Goal: Transaction & Acquisition: Register for event/course

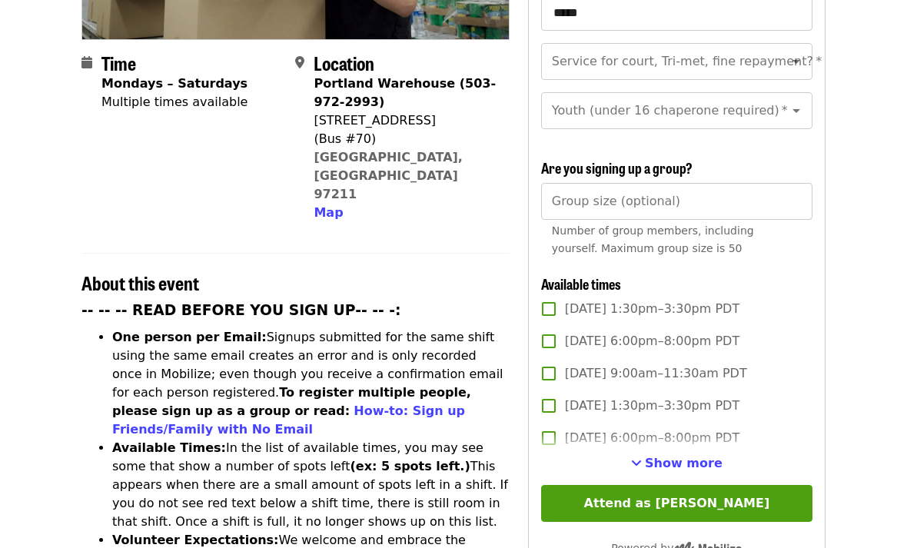
scroll to position [348, 0]
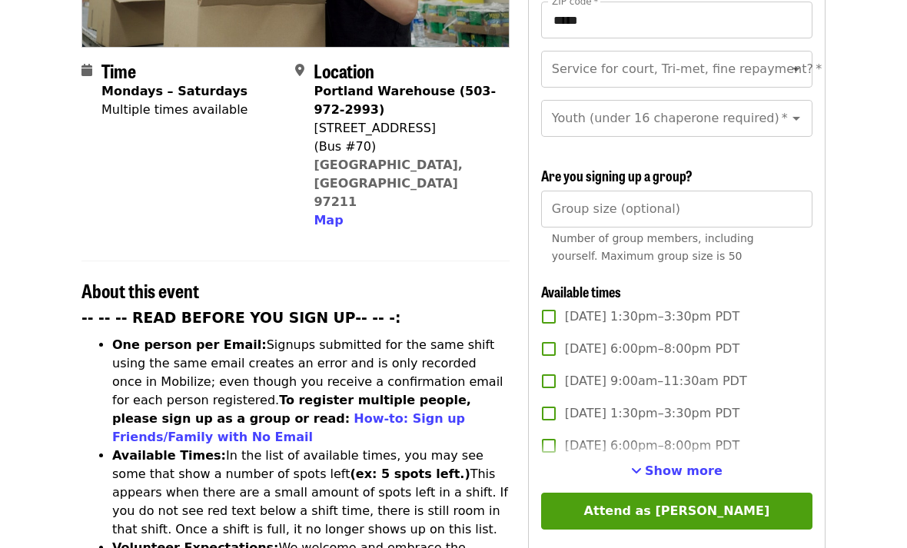
click at [642, 465] on span "See more timeslots" at bounding box center [636, 471] width 11 height 12
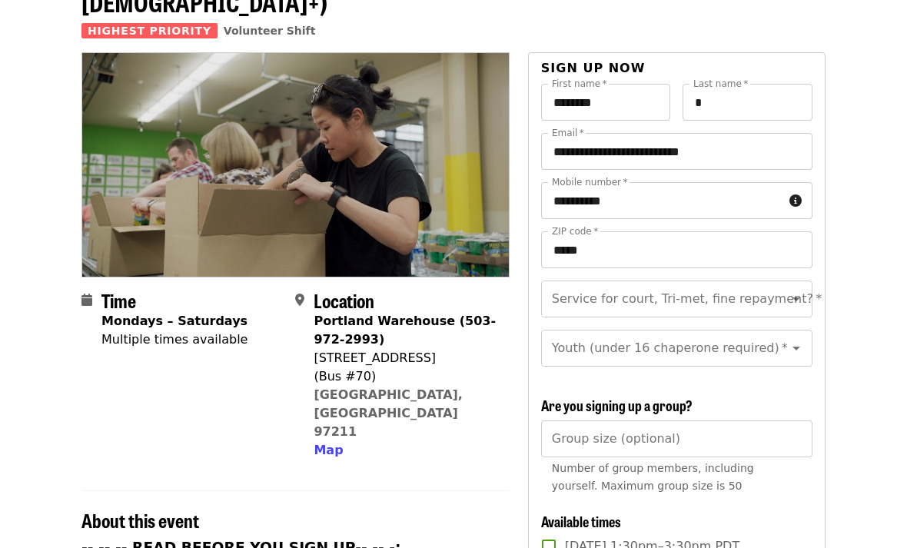
scroll to position [0, 0]
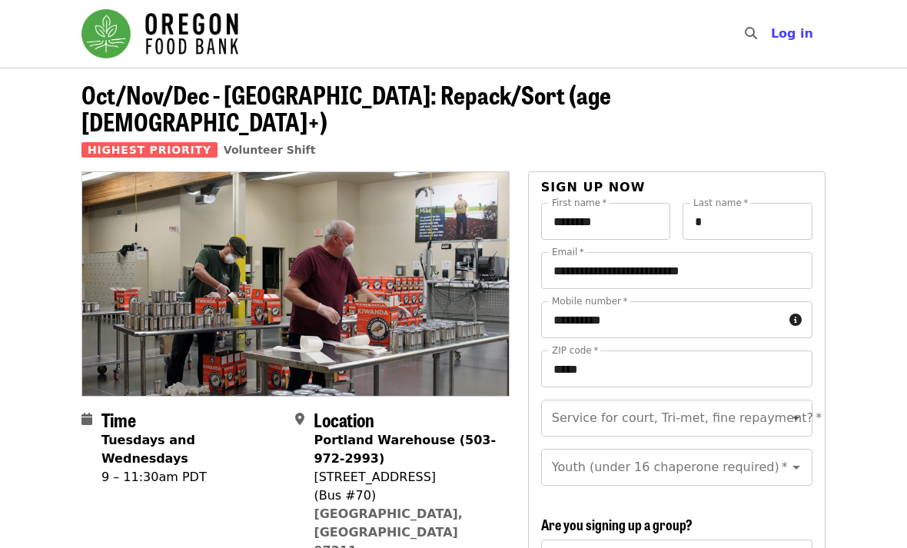
click at [202, 78] on span "Oct/Nov/Dec - Portland: Repack/Sort (age 16+)" at bounding box center [345, 107] width 529 height 63
click at [201, 78] on span "Oct/Nov/Dec - Portland: Repack/Sort (age 16+)" at bounding box center [345, 107] width 529 height 63
click at [191, 41] on img "Main navigation" at bounding box center [159, 33] width 157 height 49
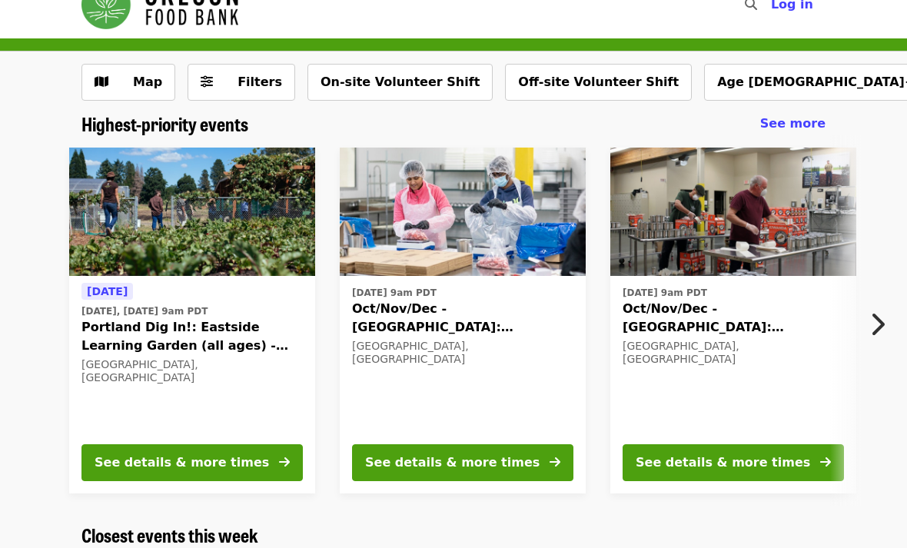
scroll to position [63, 0]
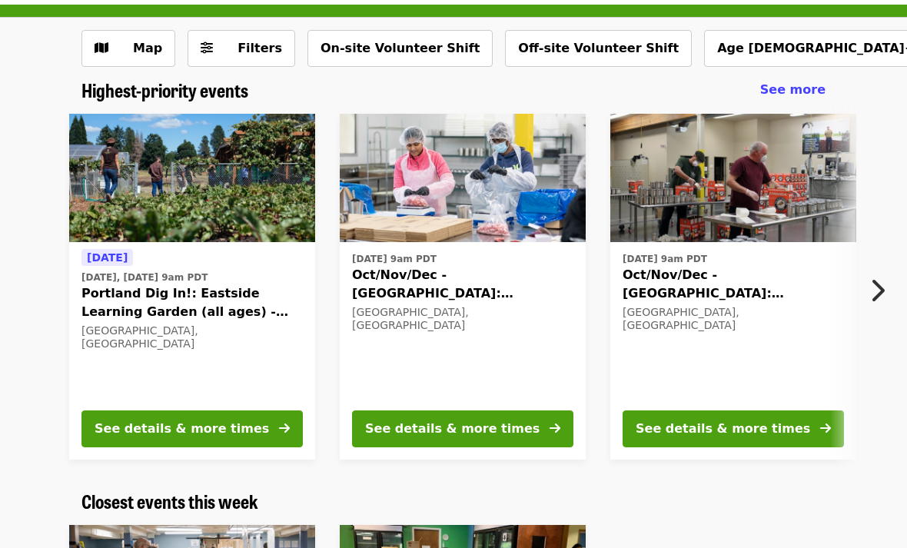
click at [153, 424] on div "See details & more times" at bounding box center [181, 428] width 174 height 18
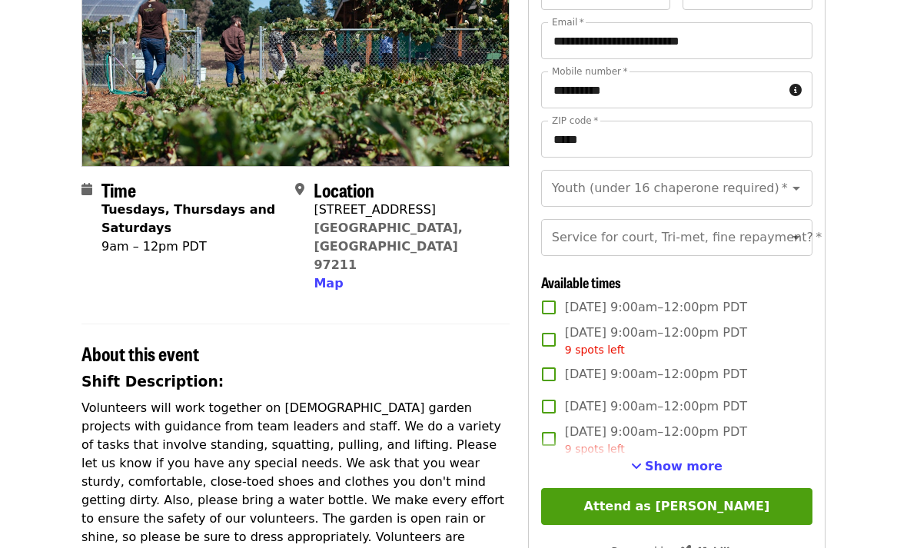
scroll to position [201, 0]
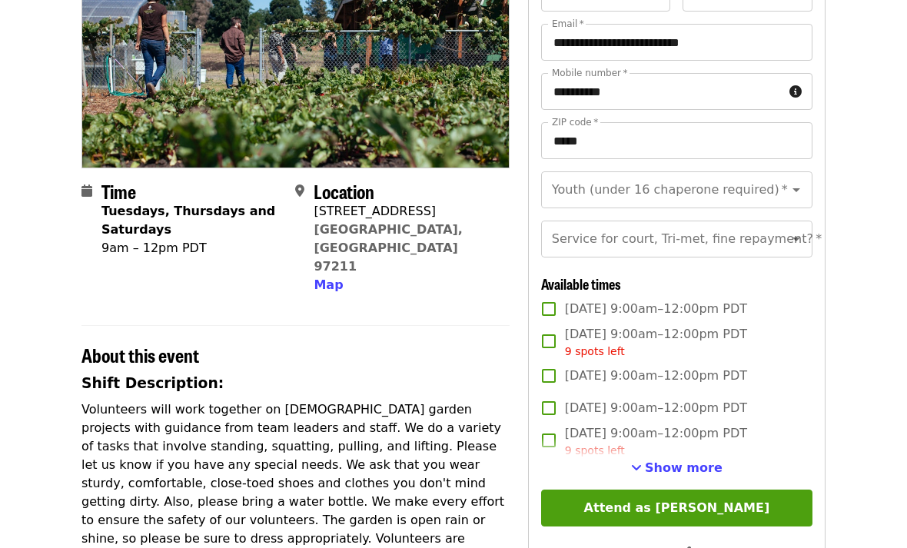
click at [658, 474] on span "Show more" at bounding box center [684, 467] width 78 height 15
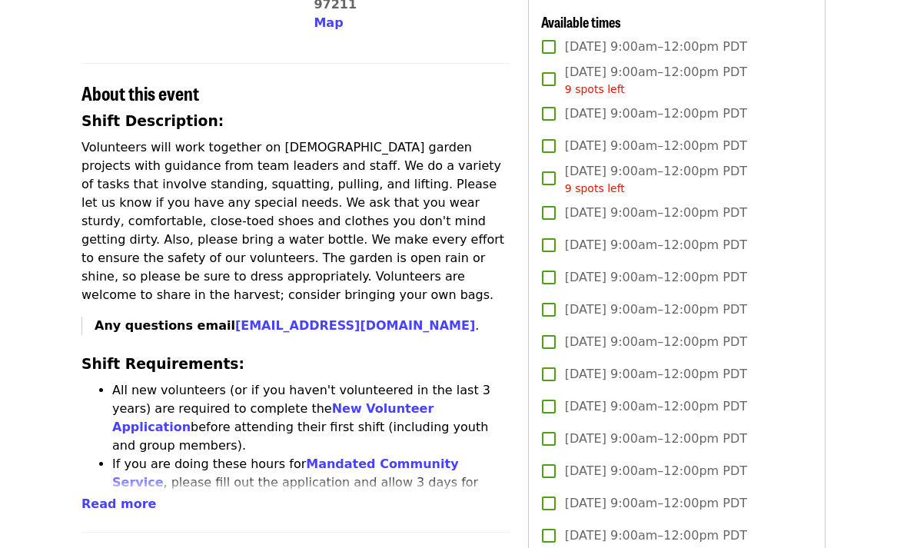
scroll to position [463, 0]
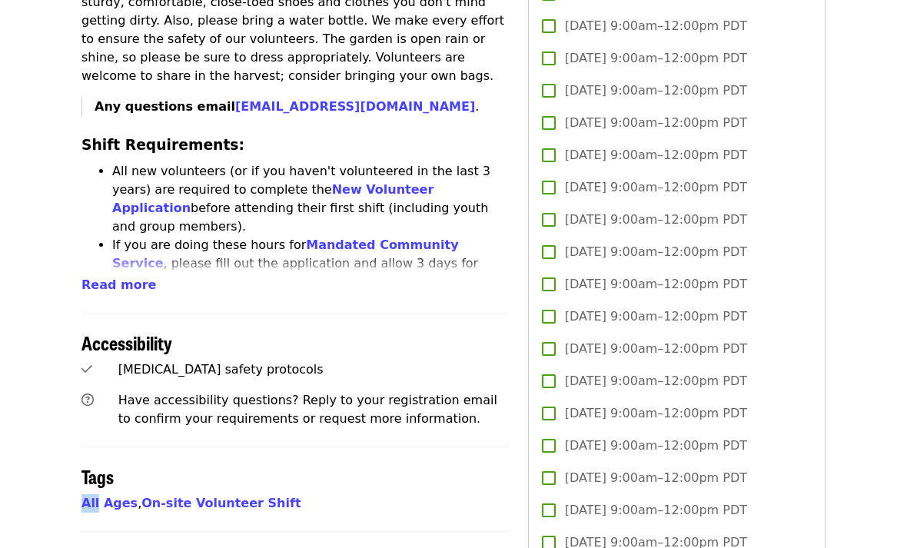
scroll to position [688, 0]
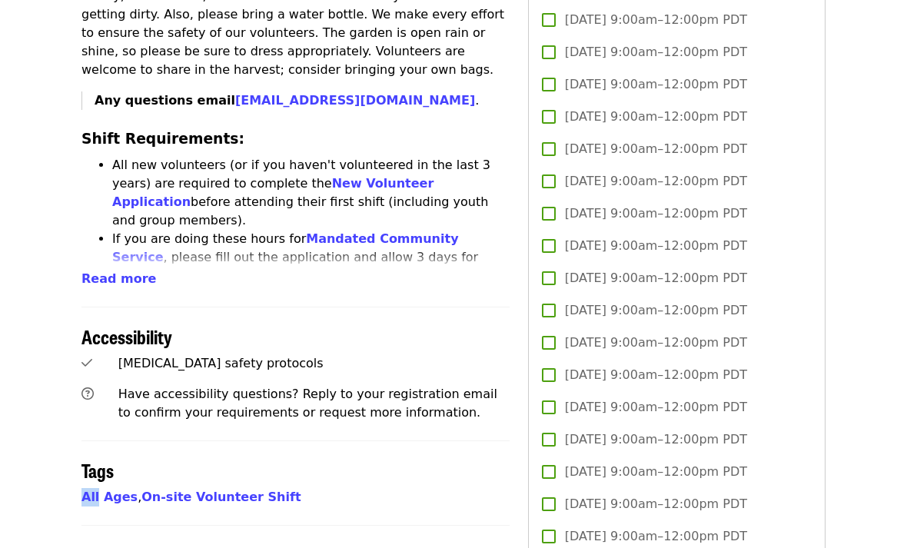
click at [20, 481] on article "Portland Dig In!: Eastside Learning Garden (all ages) - Aug/Sept/Oct Highest Pr…" at bounding box center [453, 398] width 907 height 2039
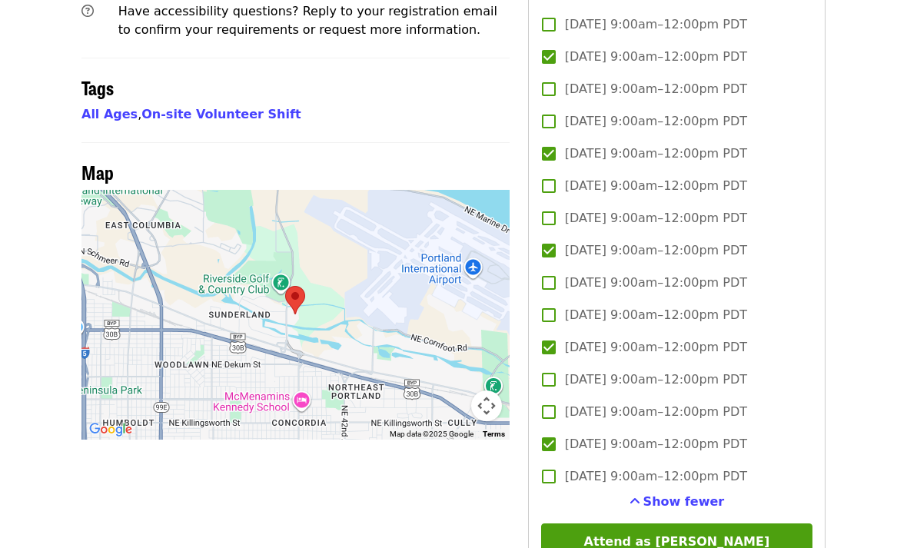
scroll to position [1072, 0]
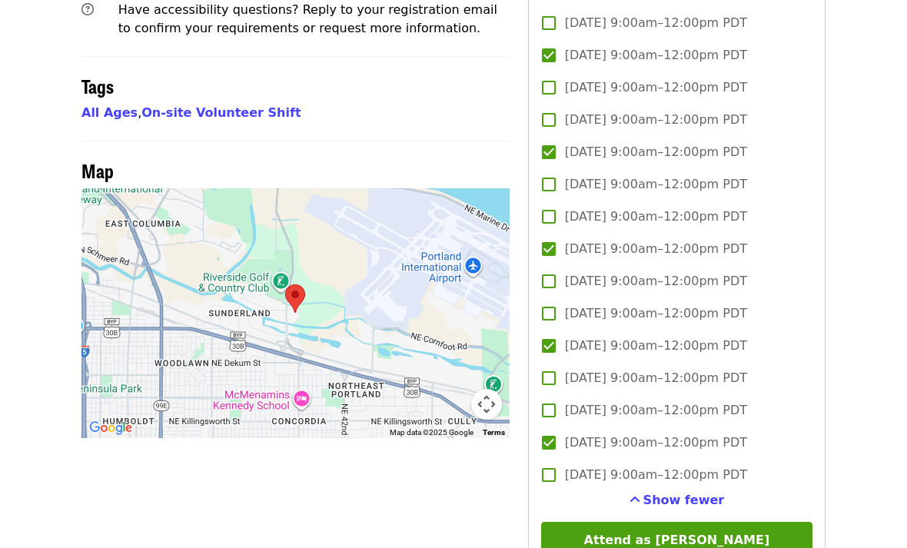
click at [609, 538] on button "Attend as [PERSON_NAME]" at bounding box center [676, 540] width 271 height 37
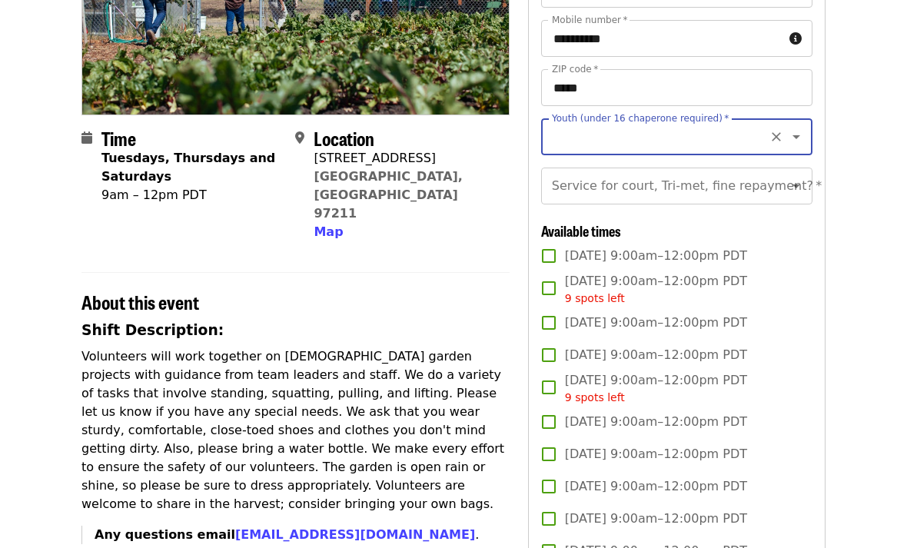
click at [584, 130] on input "Youth (under 16 chaperone required)   *" at bounding box center [657, 136] width 209 height 29
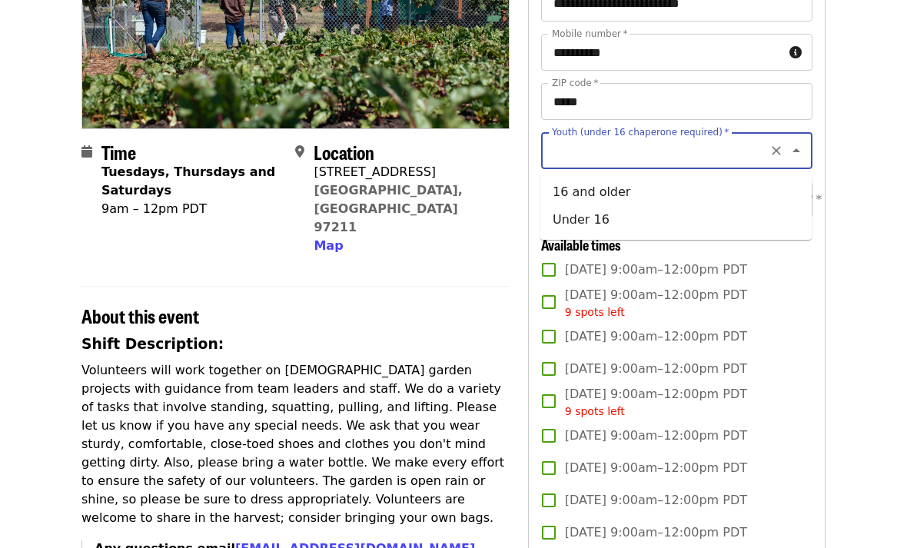
scroll to position [230, 0]
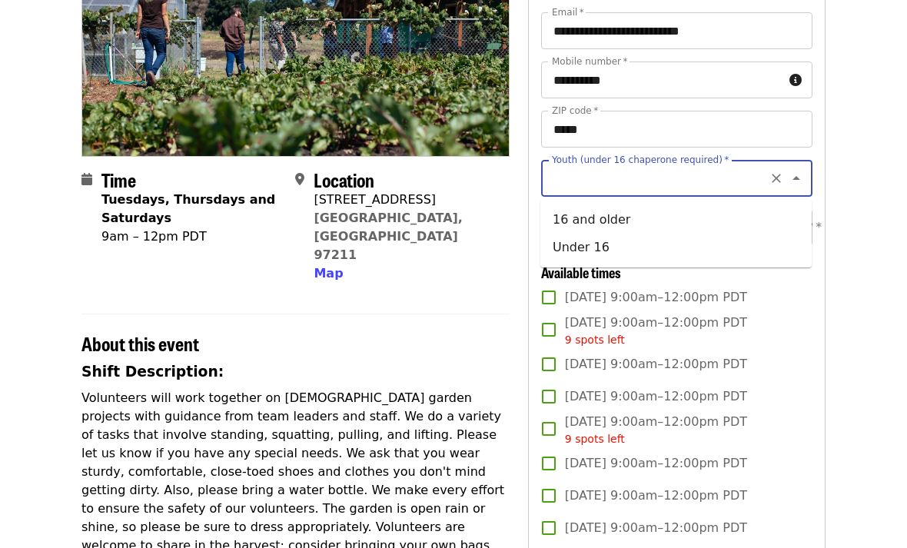
click at [565, 181] on input "Youth (under 16 chaperone required)   *" at bounding box center [657, 178] width 209 height 29
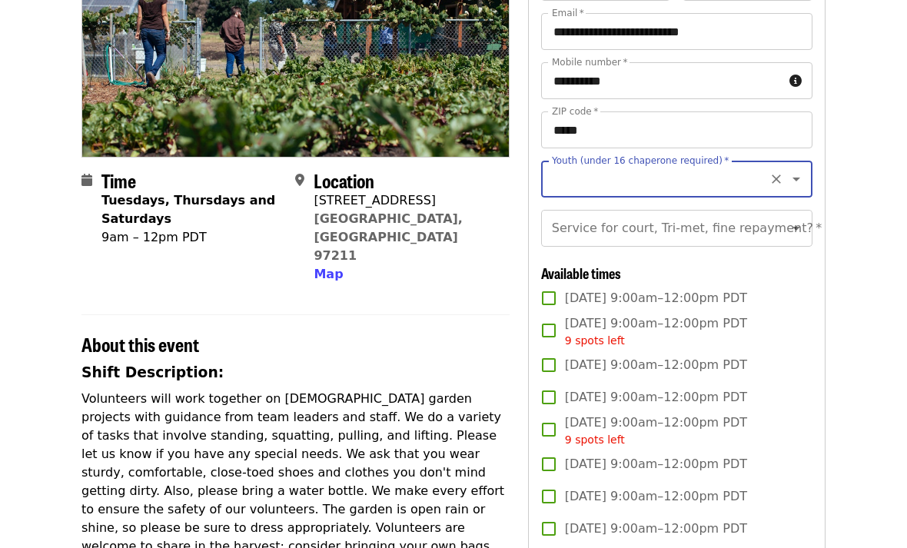
click at [563, 174] on input "Youth (under 16 chaperone required)   *" at bounding box center [657, 178] width 209 height 29
click at [569, 220] on li "16 and older" at bounding box center [675, 221] width 271 height 28
type input "**********"
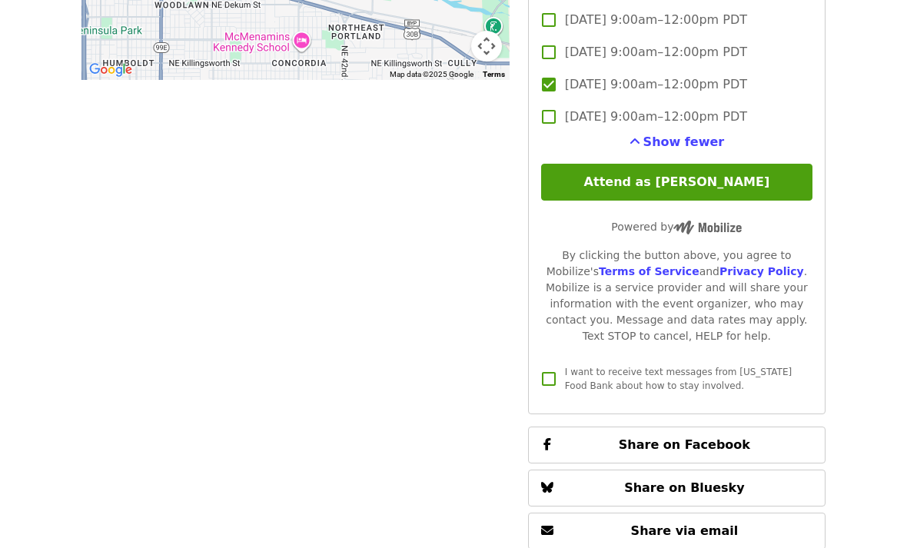
scroll to position [1431, 0]
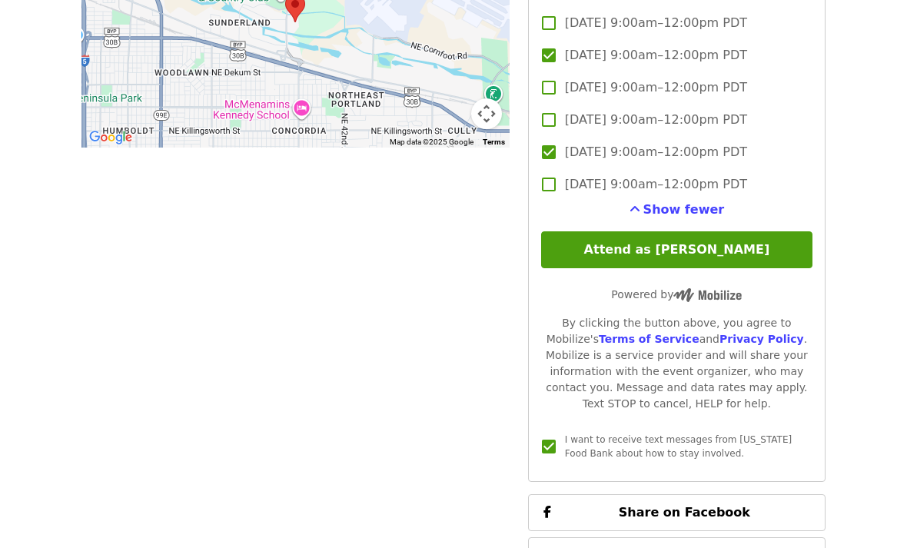
click at [605, 253] on button "Attend as [PERSON_NAME]" at bounding box center [676, 250] width 271 height 37
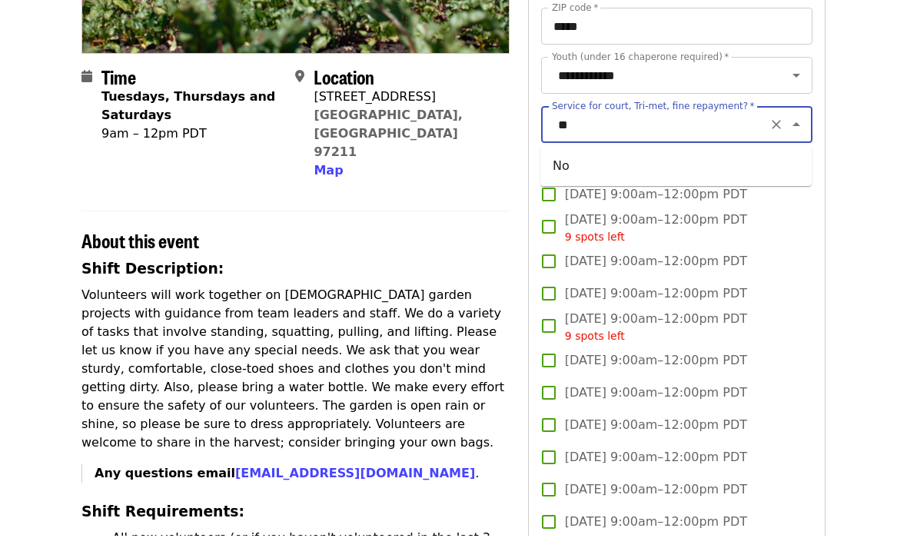
click at [638, 173] on li "No" at bounding box center [675, 178] width 271 height 28
type input "**"
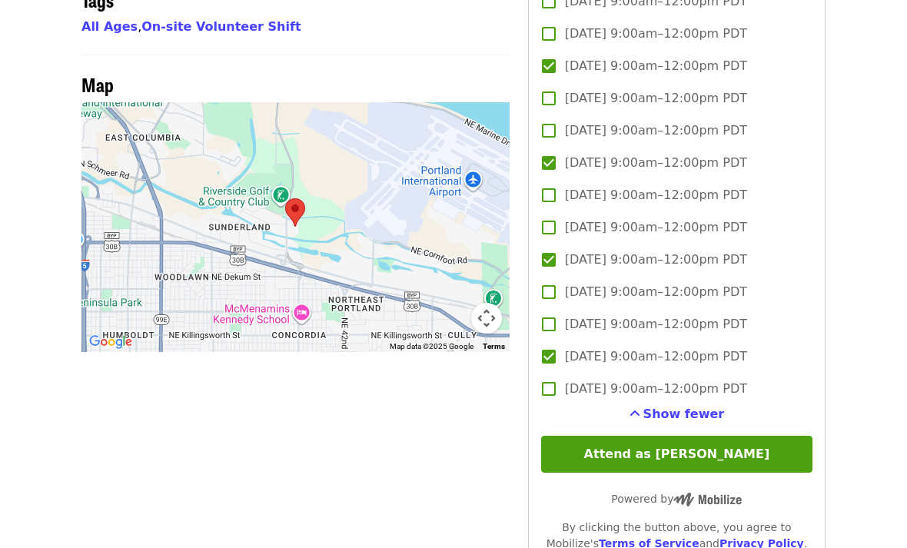
scroll to position [1156, 0]
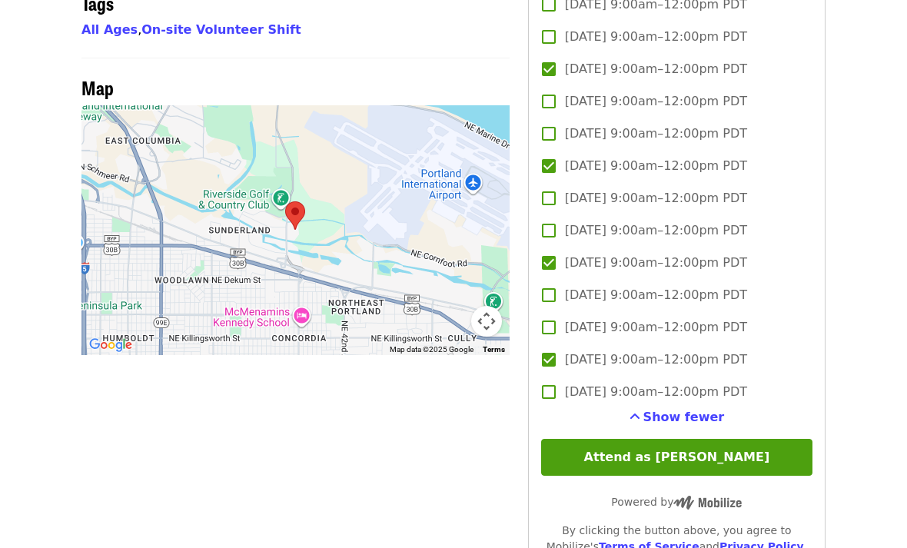
click at [589, 456] on button "Attend as [PERSON_NAME]" at bounding box center [676, 457] width 271 height 37
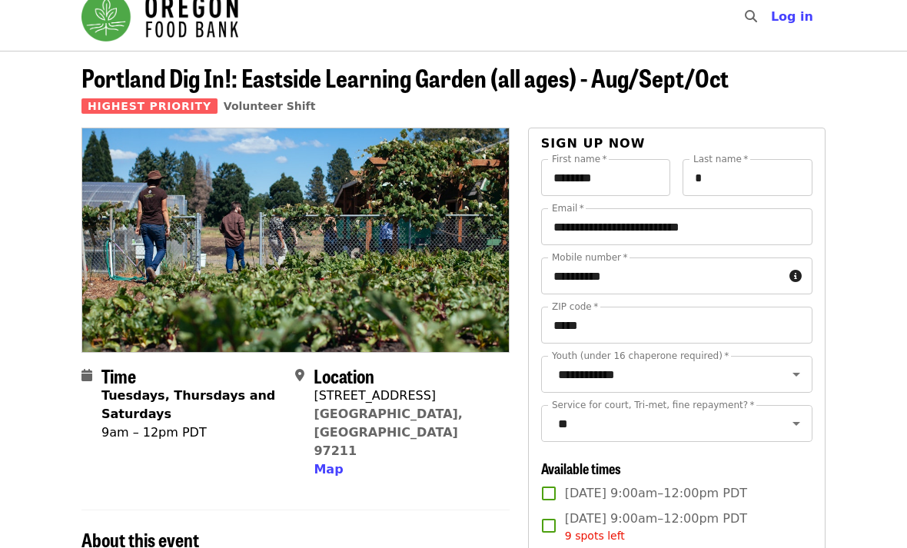
scroll to position [0, 0]
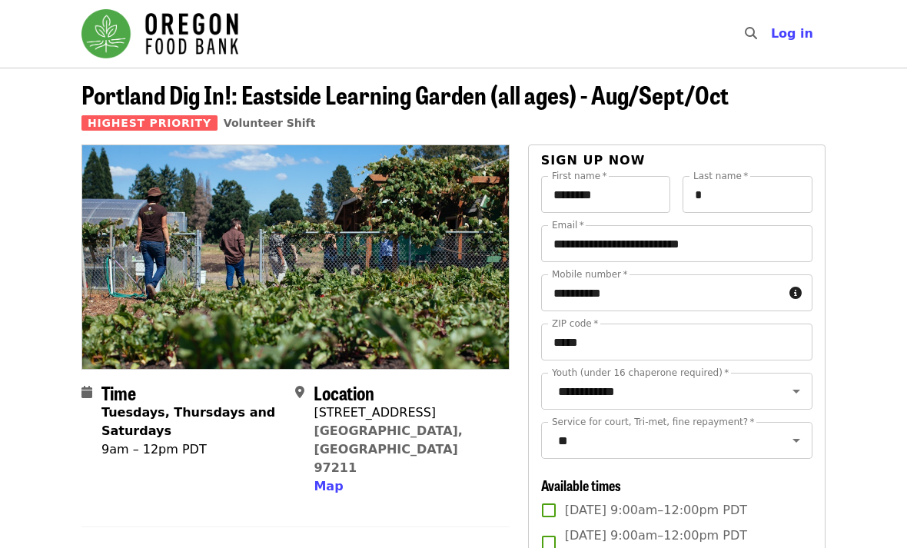
click at [154, 58] on img "Main navigation" at bounding box center [159, 33] width 157 height 49
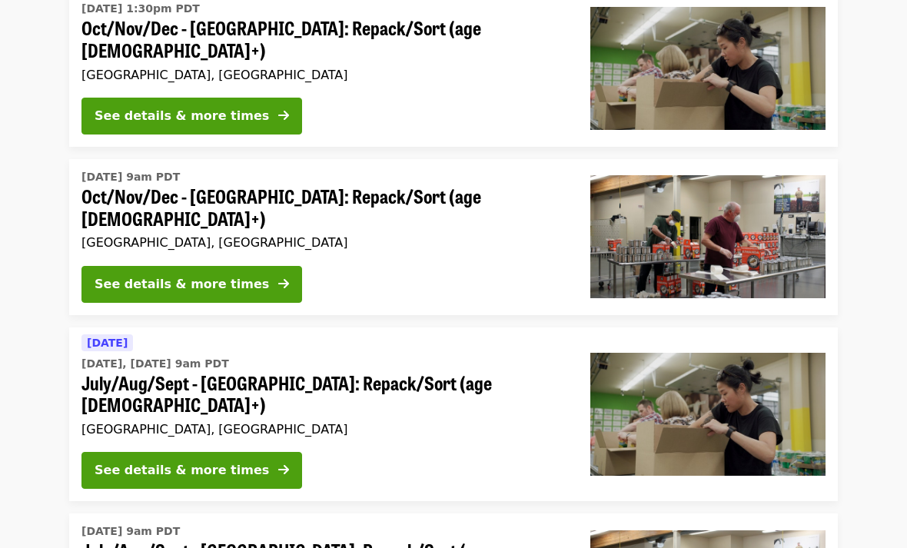
scroll to position [1362, 0]
click at [233, 275] on div "See details & more times" at bounding box center [181, 284] width 174 height 18
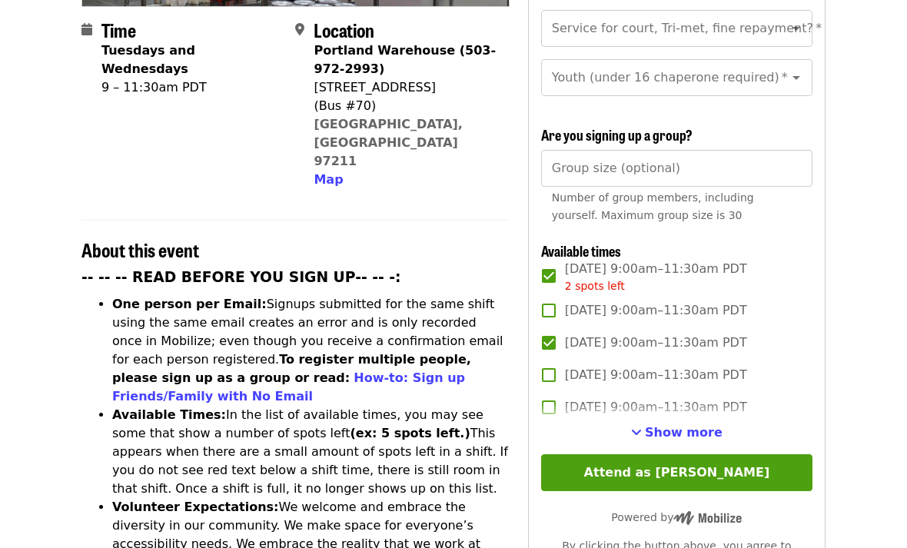
scroll to position [387, 0]
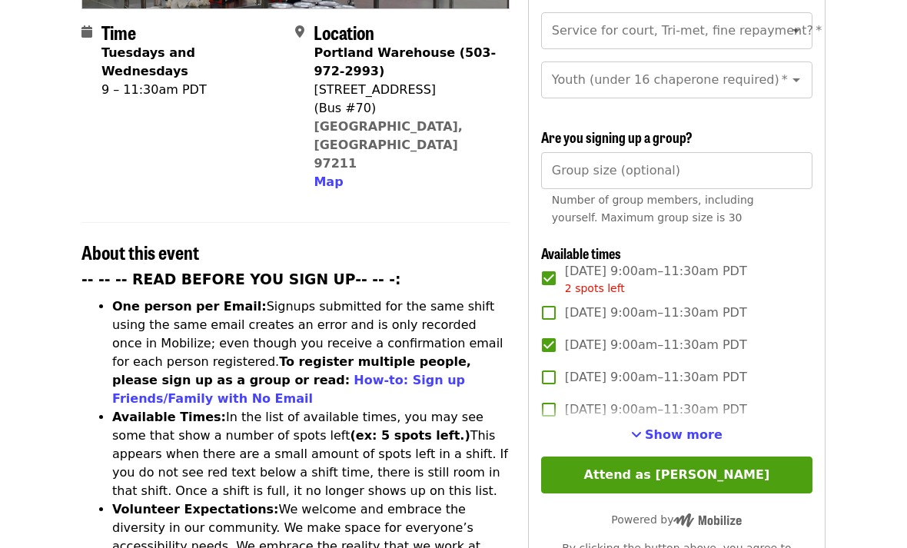
click at [652, 427] on span "Show more" at bounding box center [684, 434] width 78 height 15
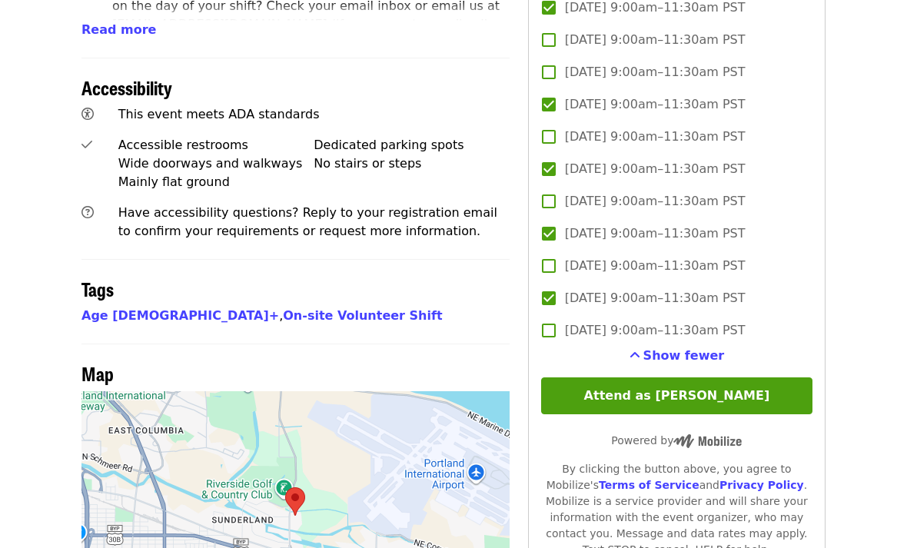
scroll to position [1023, 0]
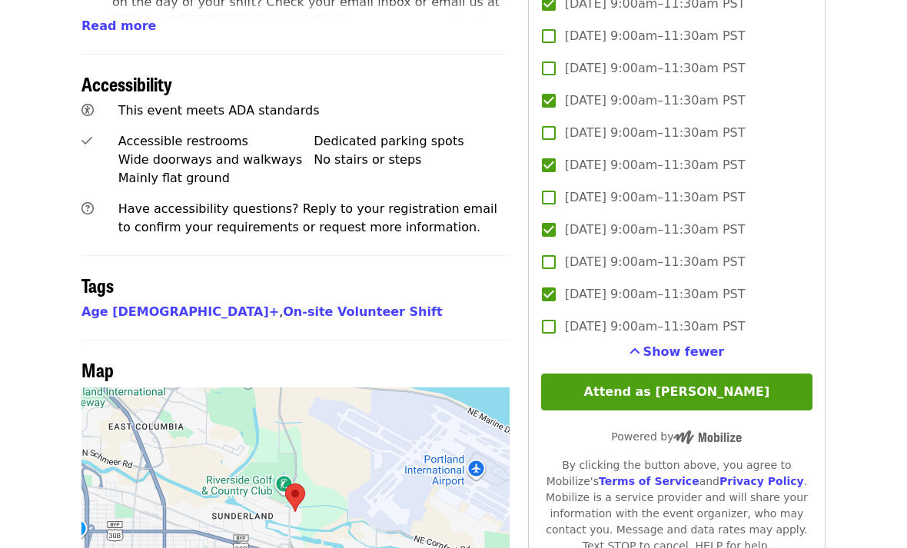
click at [570, 376] on button "Attend as [PERSON_NAME]" at bounding box center [676, 392] width 271 height 37
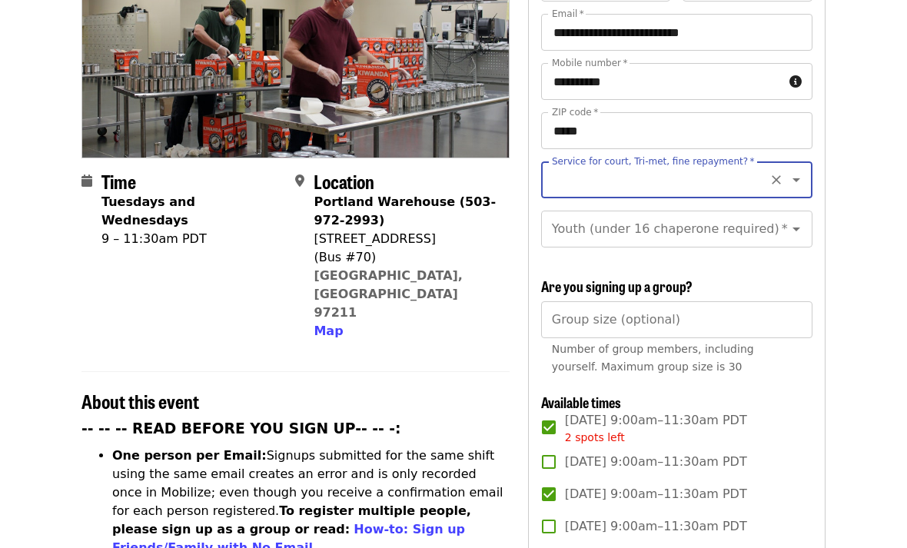
scroll to position [225, 0]
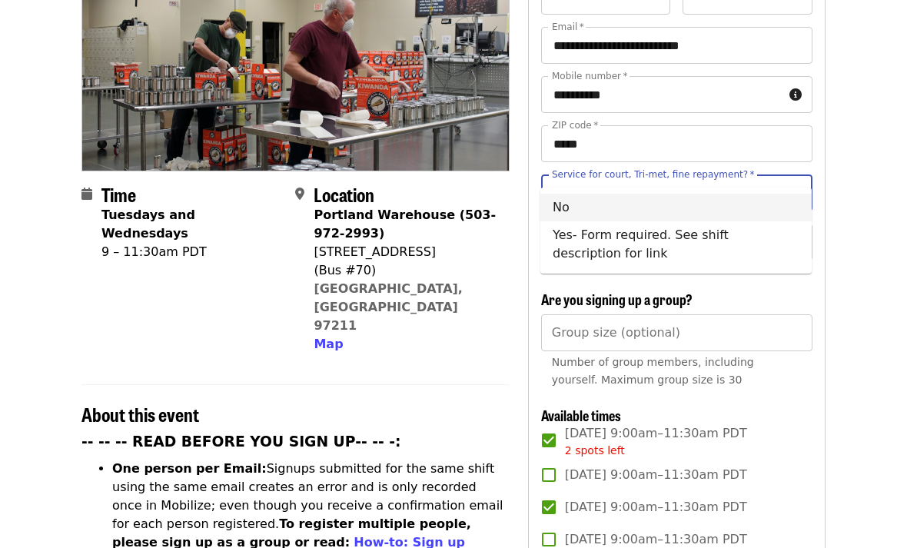
click at [572, 196] on li "No" at bounding box center [675, 208] width 271 height 28
type input "**"
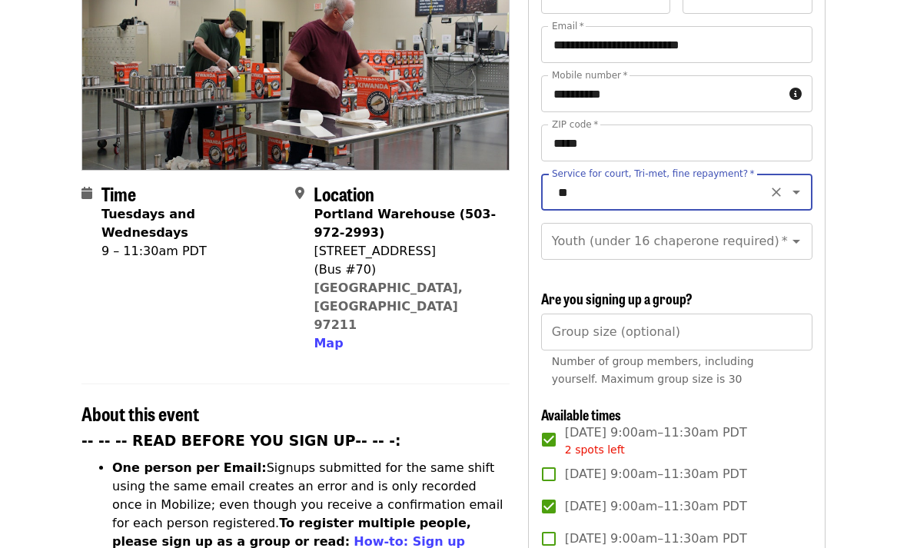
click at [579, 224] on div "Youth (under 16 chaperone required)   * Youth (under 16 chaperone required) *" at bounding box center [676, 242] width 271 height 37
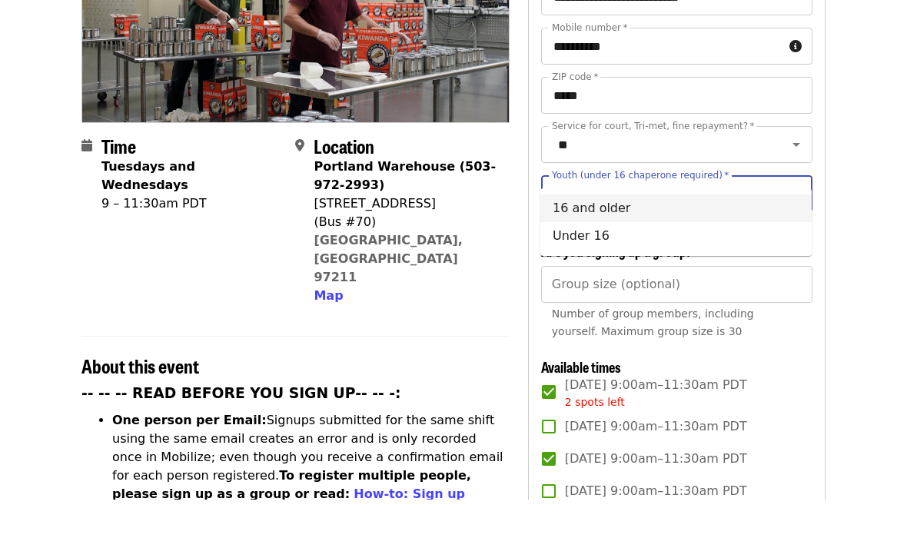
click at [569, 243] on li "16 and older" at bounding box center [675, 257] width 271 height 28
type input "**********"
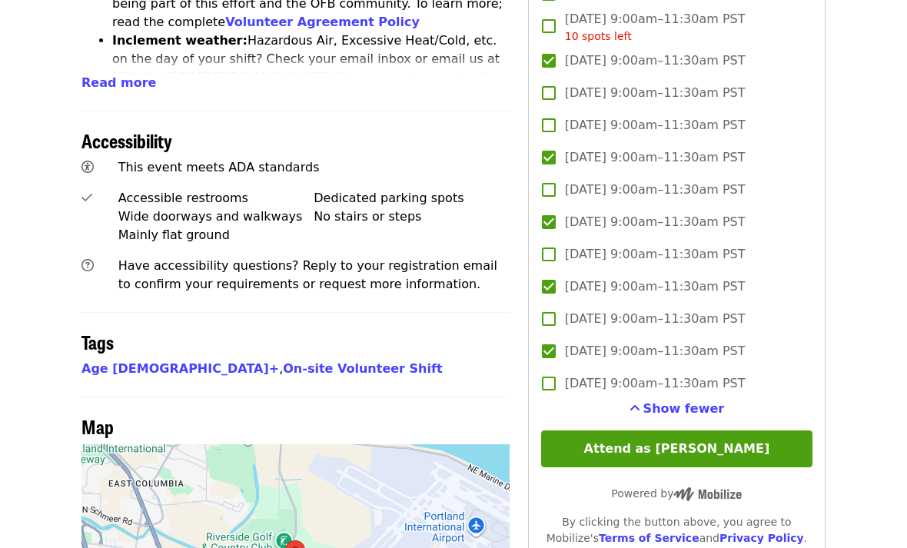
scroll to position [973, 0]
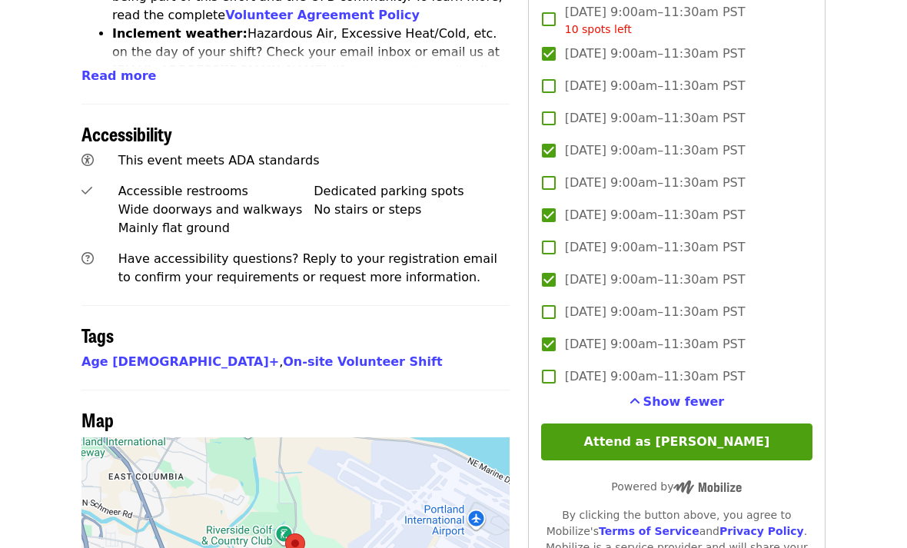
click at [602, 423] on button "Attend as [PERSON_NAME]" at bounding box center [676, 441] width 271 height 37
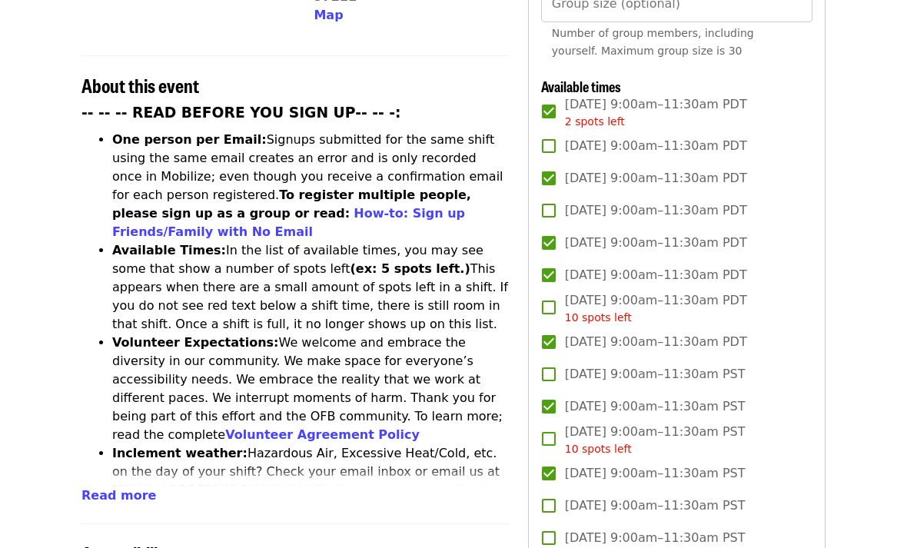
scroll to position [554, 0]
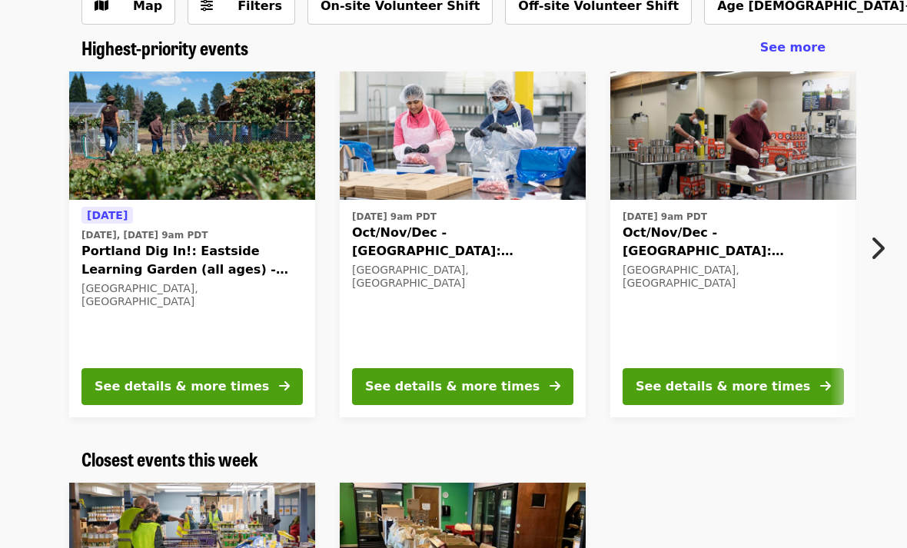
scroll to position [33, 0]
